Goal: Task Accomplishment & Management: Manage account settings

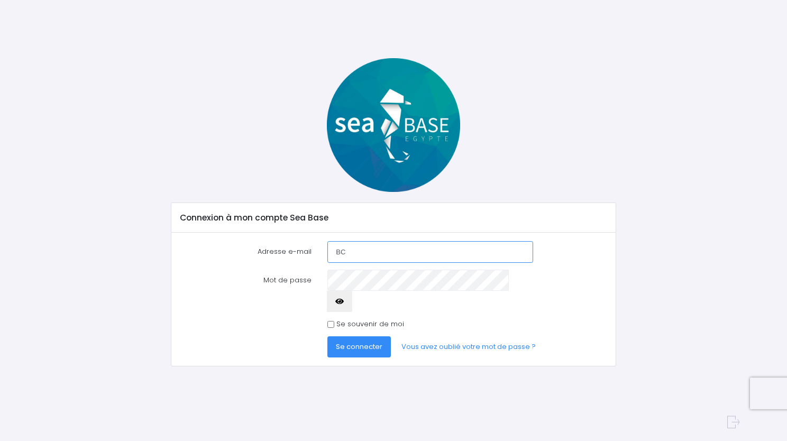
type input "B"
type input "bcousantien@gmail.com"
click at [327, 336] on button "Se connecter" at bounding box center [358, 346] width 63 height 21
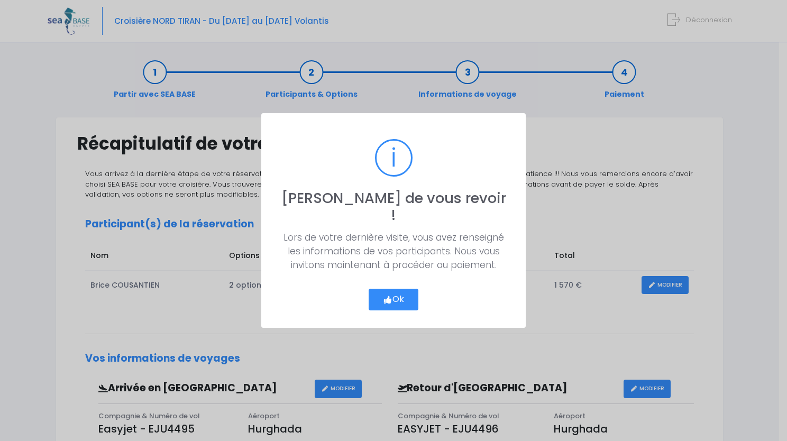
click at [403, 295] on button "Ok" at bounding box center [394, 300] width 50 height 22
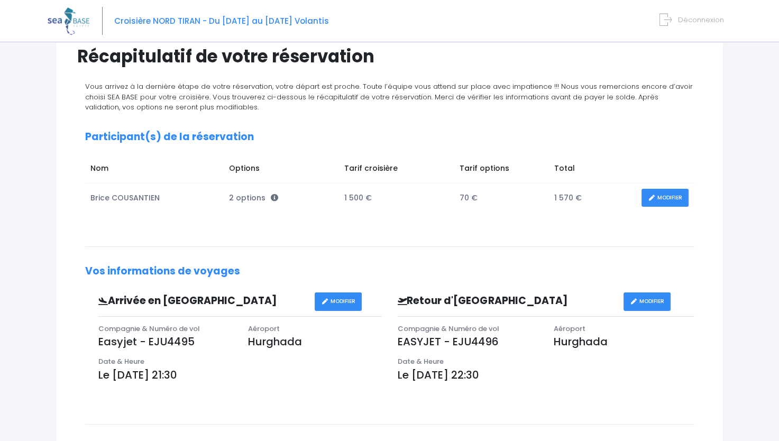
scroll to position [106, 0]
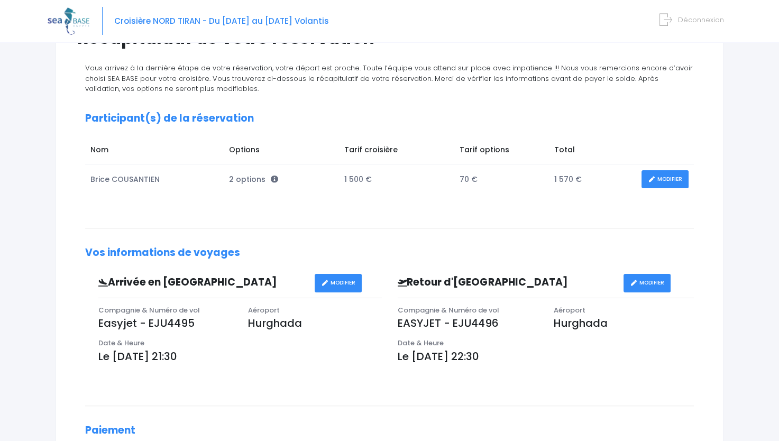
click at [681, 176] on link "MODIFIER" at bounding box center [665, 179] width 47 height 19
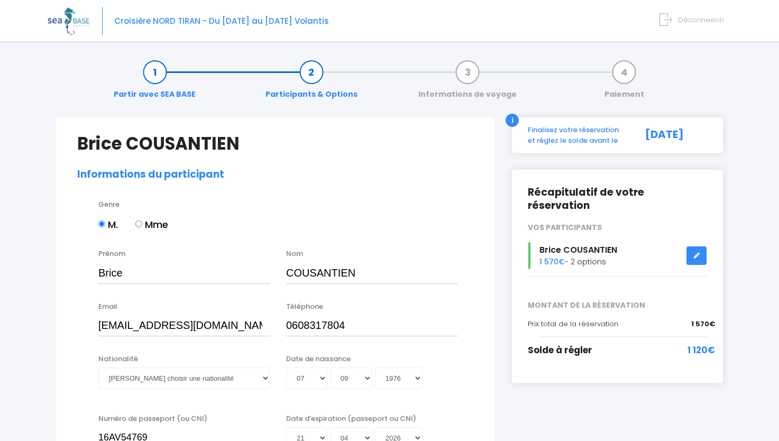
select select "N3"
select select "XL"
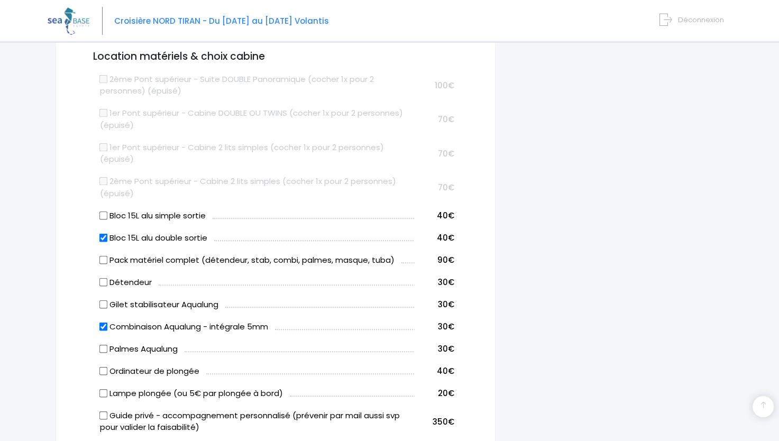
scroll to position [582, 0]
